Goal: Browse casually: Explore the website without a specific task or goal

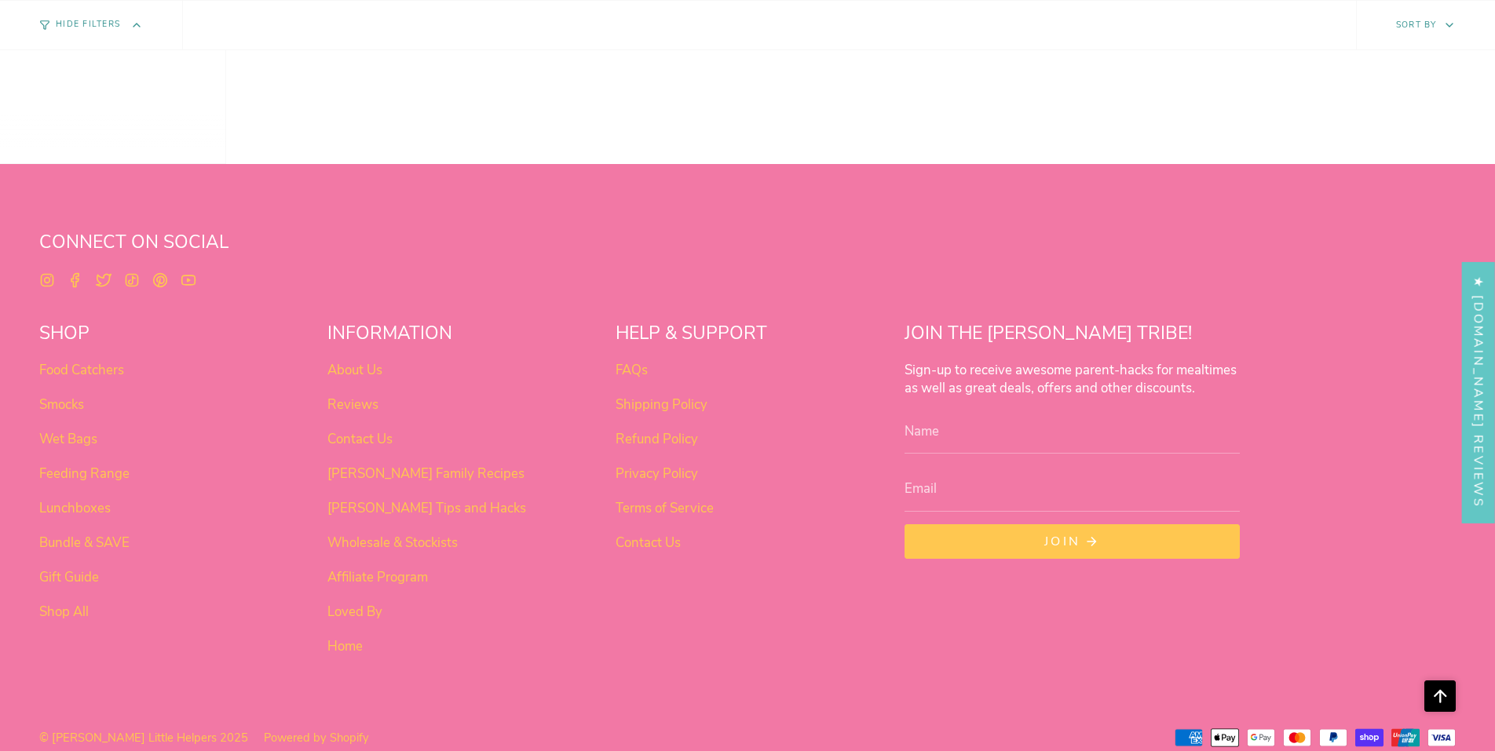
scroll to position [1350, 0]
